Goal: Task Accomplishment & Management: Manage account settings

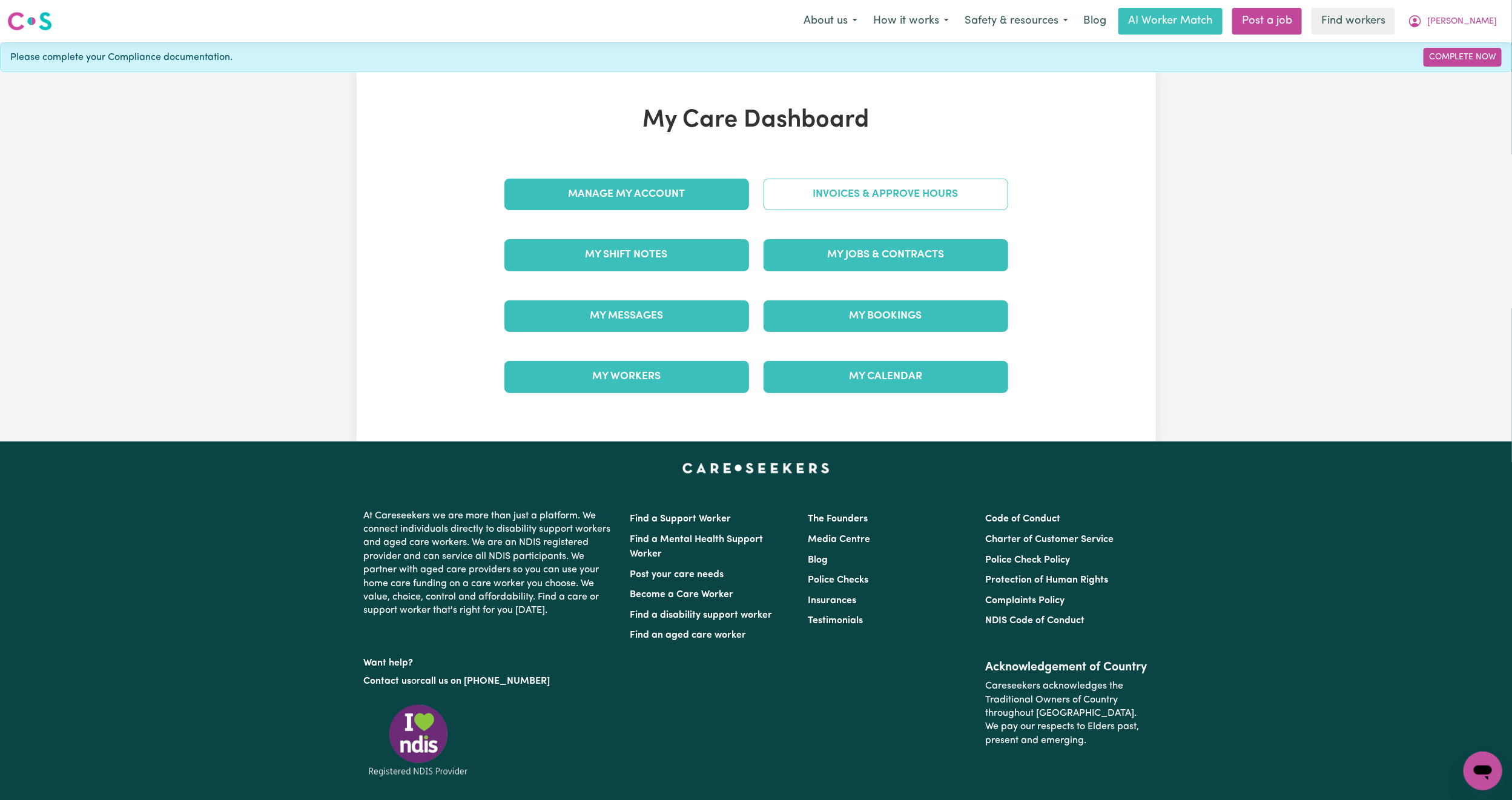
click at [854, 181] on link "Invoices & Approve Hours" at bounding box center [885, 194] width 244 height 31
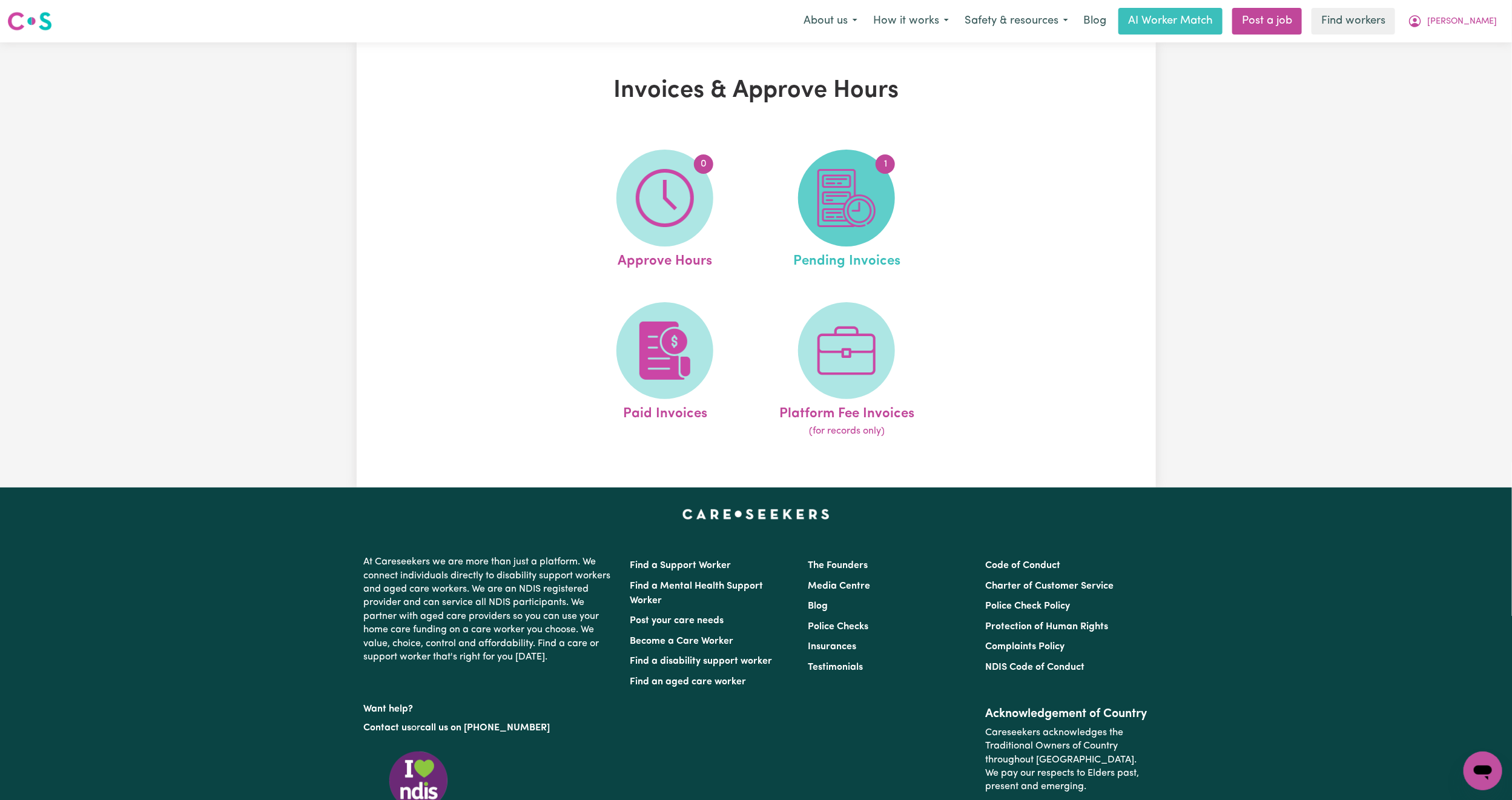
click at [833, 194] on img at bounding box center [846, 198] width 58 height 58
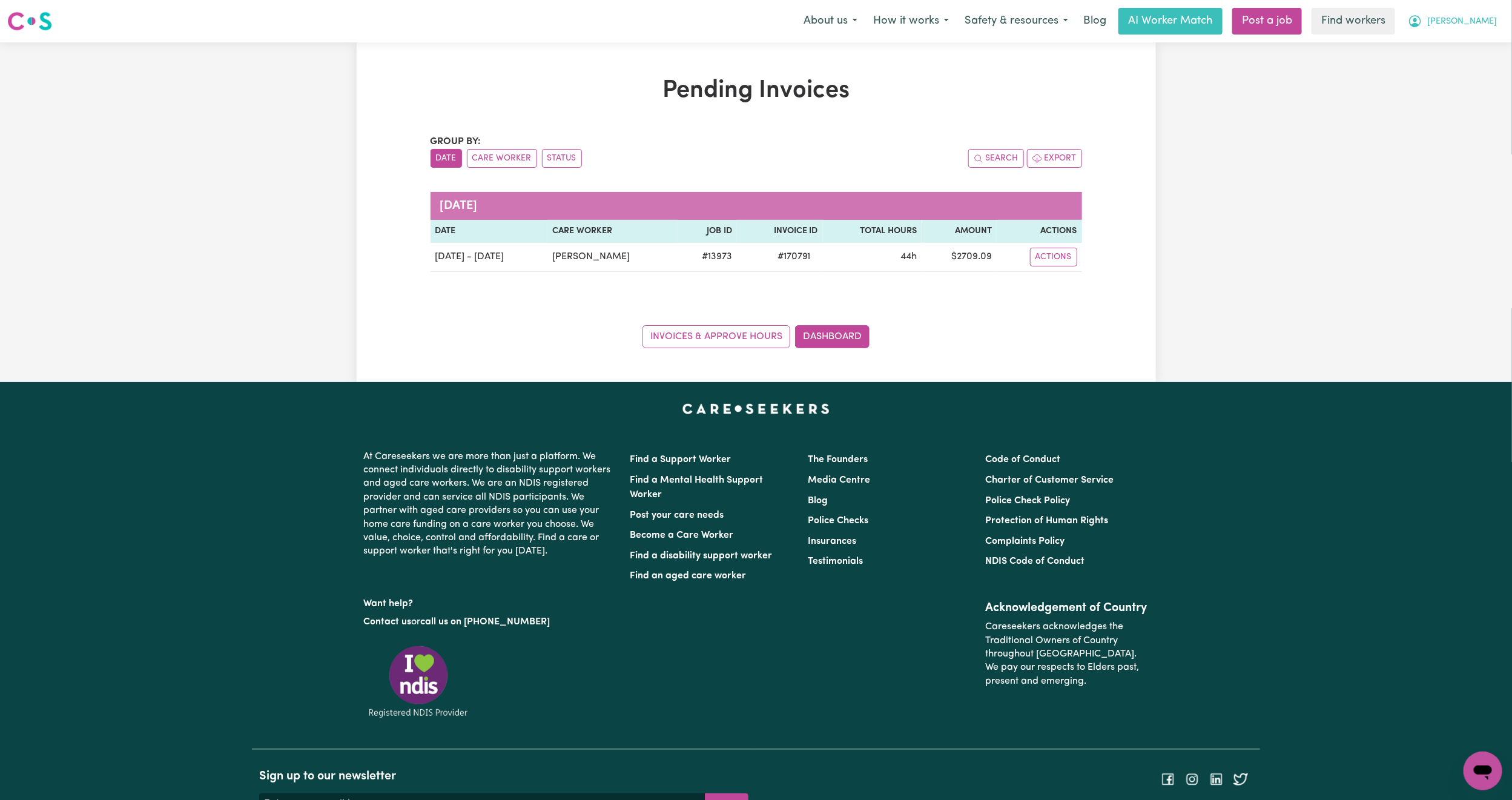
click at [1492, 19] on span "[PERSON_NAME]" at bounding box center [1462, 22] width 70 height 13
click at [1458, 74] on link "Logout" at bounding box center [1456, 69] width 96 height 23
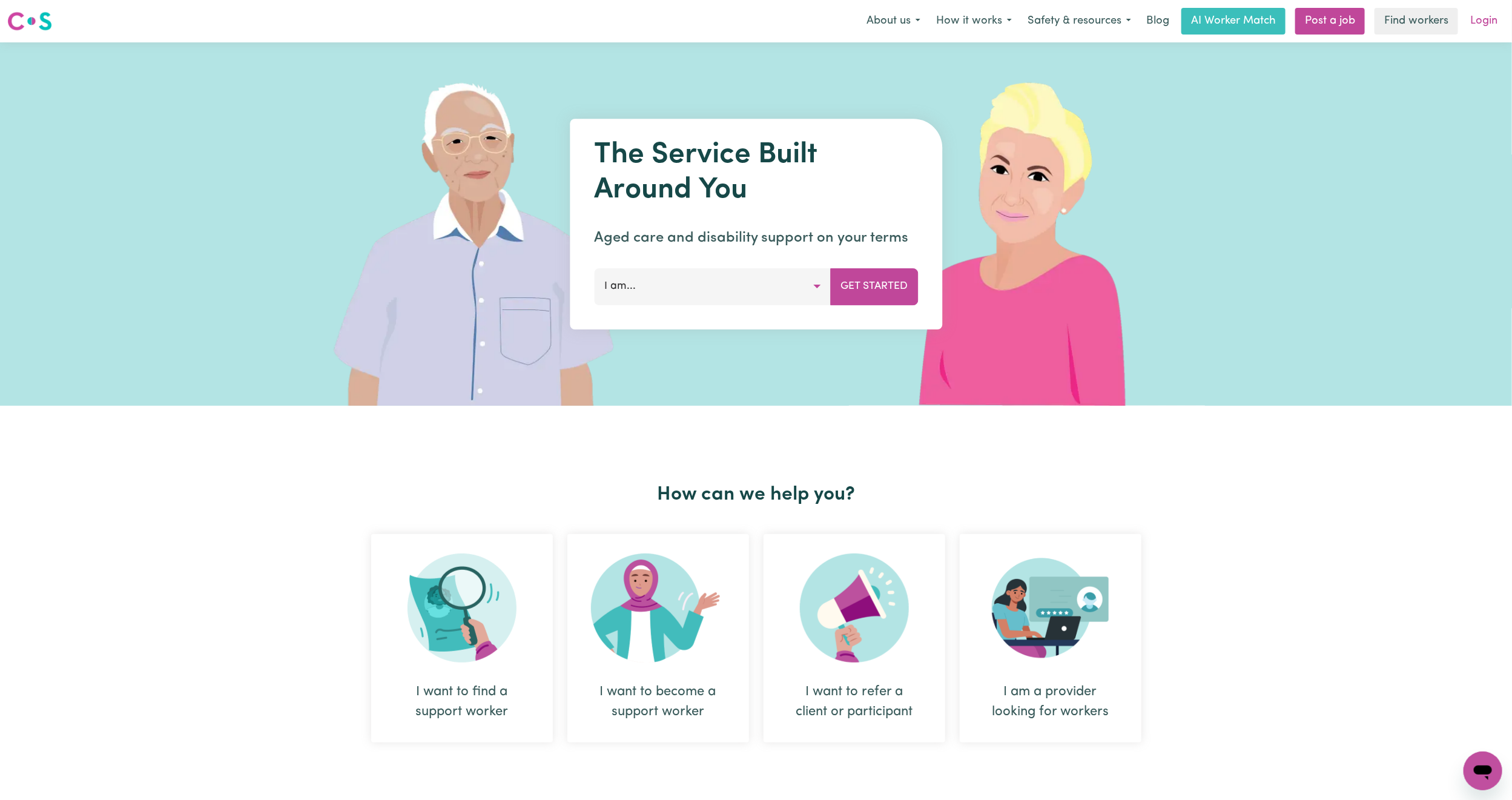
click at [1495, 33] on link "Login" at bounding box center [1484, 21] width 41 height 27
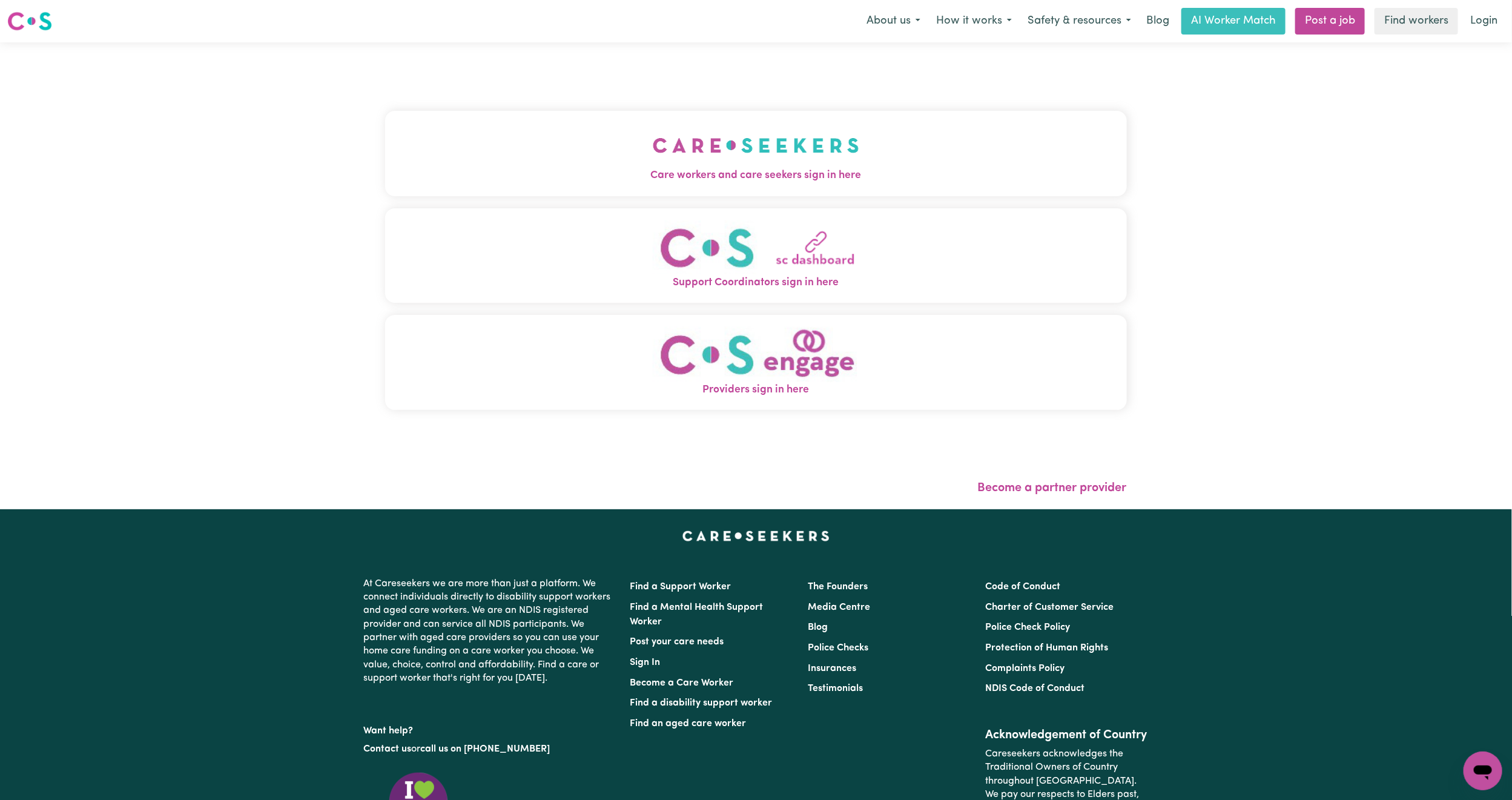
click at [678, 120] on button "Care workers and care seekers sign in here" at bounding box center [755, 153] width 741 height 85
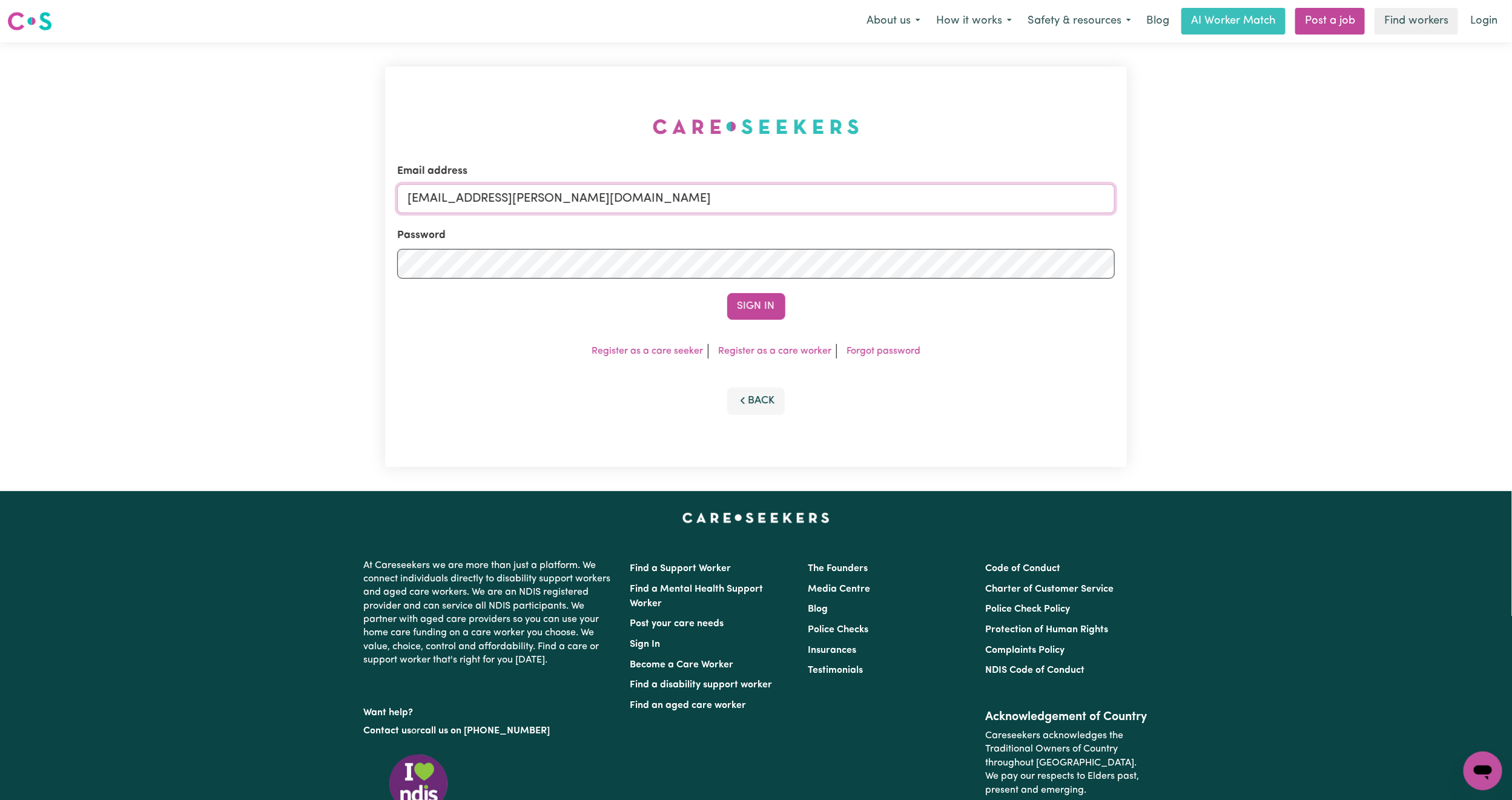
click at [827, 267] on form "Email address [EMAIL_ADDRESS][PERSON_NAME][DOMAIN_NAME] Password Sign In" at bounding box center [755, 241] width 717 height 156
paste input "[PERSON_NAME]"
type input "[EMAIL_ADDRESS][PERSON_NAME][DOMAIN_NAME]"
click at [747, 312] on button "Sign In" at bounding box center [756, 306] width 58 height 27
